Goal: Information Seeking & Learning: Learn about a topic

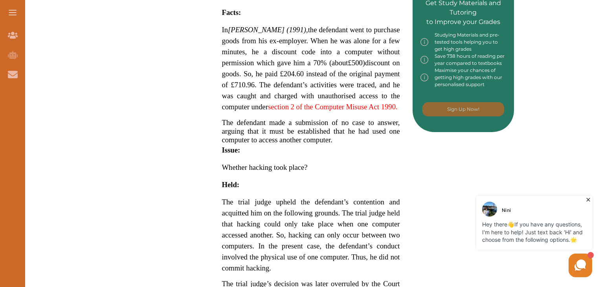
scroll to position [427, 0]
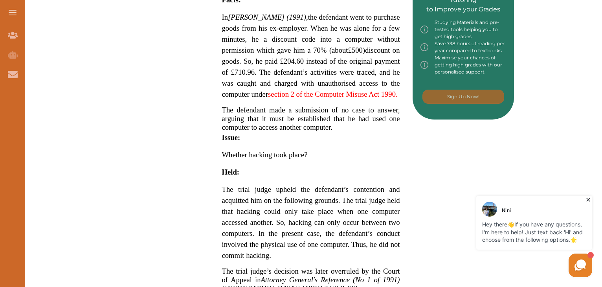
click at [244, 112] on span "The defendant made a submission of no case to answer, arguing that it must be e…" at bounding box center [311, 119] width 178 height 26
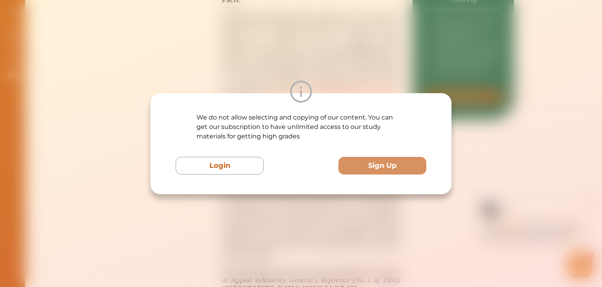
click at [321, 71] on div "We do not allow selecting and copying of our content. You can get our subscript…" at bounding box center [301, 143] width 602 height 287
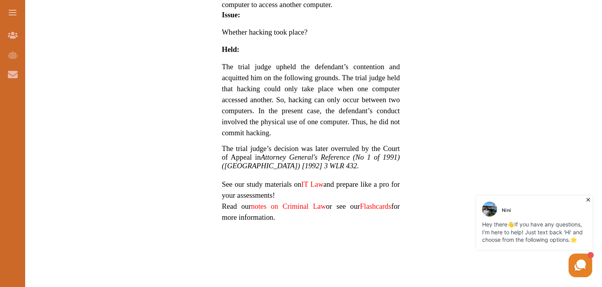
scroll to position [552, 0]
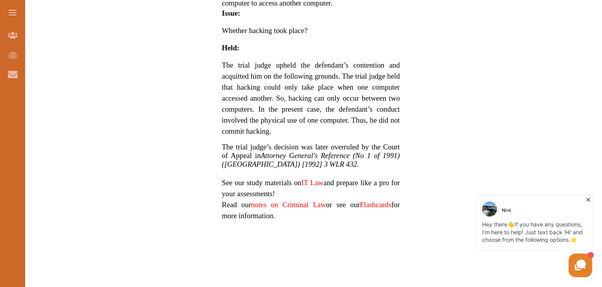
click at [238, 66] on span "The trial judge upheld the defendant’s contention and acquitted him on the foll…" at bounding box center [311, 98] width 178 height 74
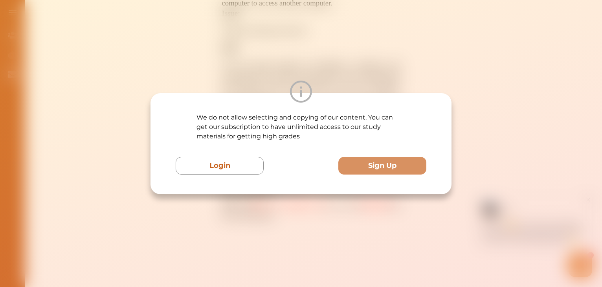
click at [407, 54] on div "We do not allow selecting and copying of our content. You can get our subscript…" at bounding box center [301, 143] width 602 height 287
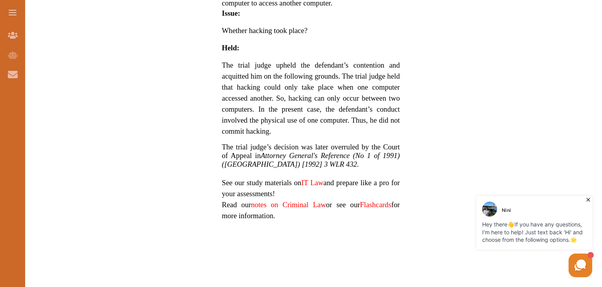
click at [407, 54] on div "We do not allow selecting and copying of our content. You can get our subscript…" at bounding box center [301, 143] width 602 height 287
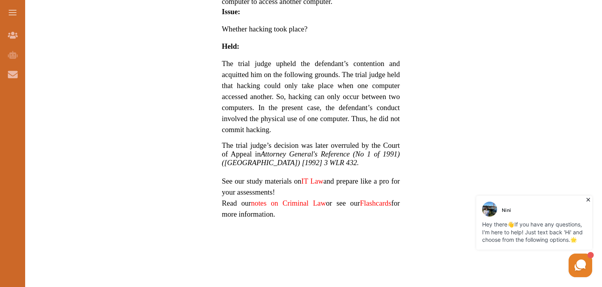
scroll to position [555, 0]
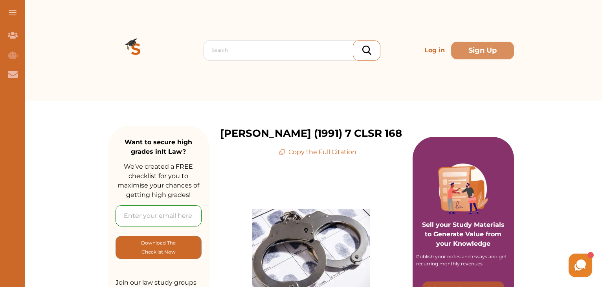
click at [594, 24] on div "Search Log in Sign Up Search Log in Sign Up" at bounding box center [311, 50] width 582 height 101
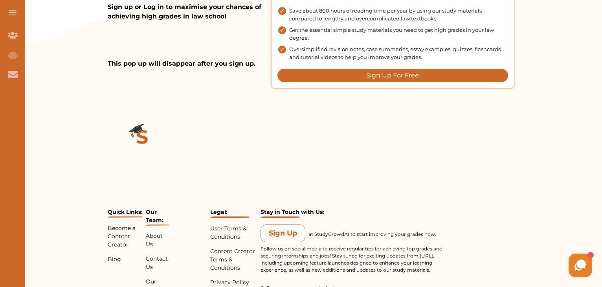
scroll to position [901, 0]
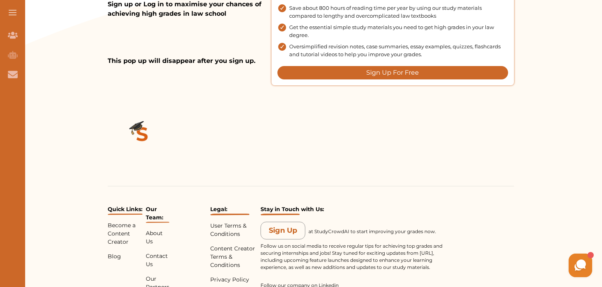
click at [0, 18] on button at bounding box center [12, 12] width 25 height 25
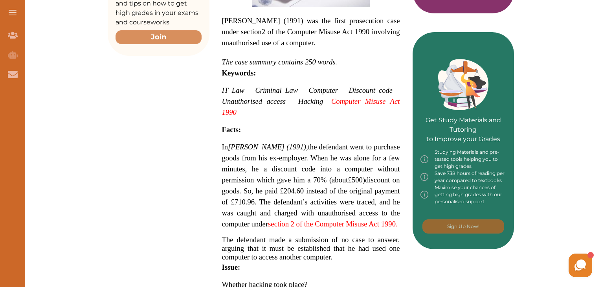
scroll to position [314, 0]
